Goal: Contribute content

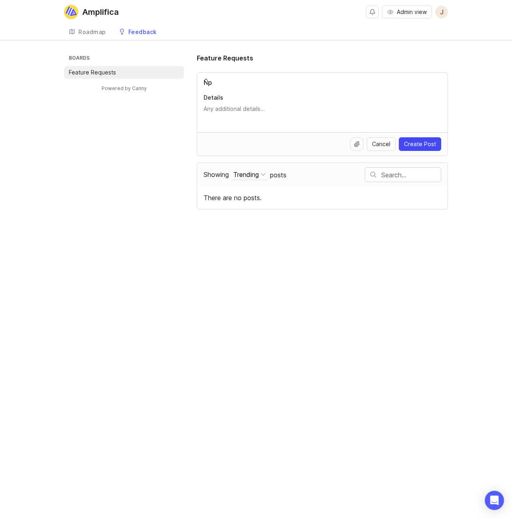
type input "Ñ"
type input "Probando feature"
click at [104, 32] on div "Roadmap" at bounding box center [92, 32] width 28 height 6
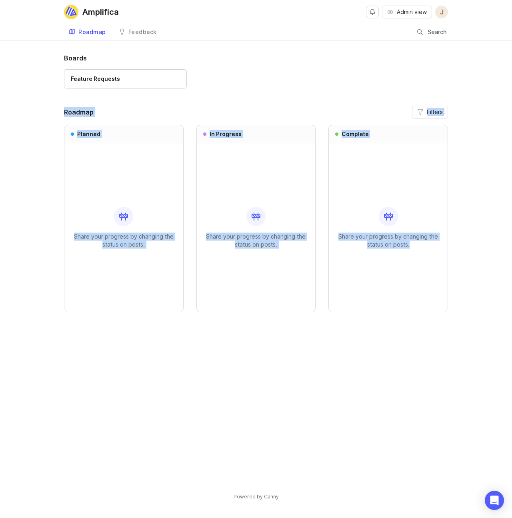
drag, startPoint x: 382, startPoint y: 345, endPoint x: 26, endPoint y: 84, distance: 441.7
click at [26, 84] on div "Boards Feature Requests Roadmap Filters Planned Share your progress by changing…" at bounding box center [256, 283] width 512 height 461
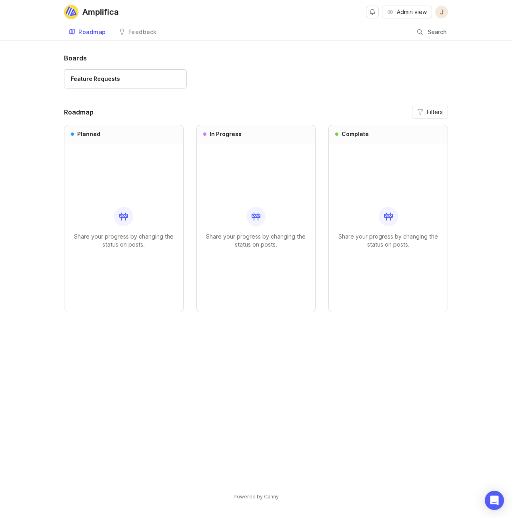
click at [189, 257] on div "Planned Share your progress by changing the status on posts. In Progress Share …" at bounding box center [256, 218] width 384 height 187
